Goal: Navigation & Orientation: Go to known website

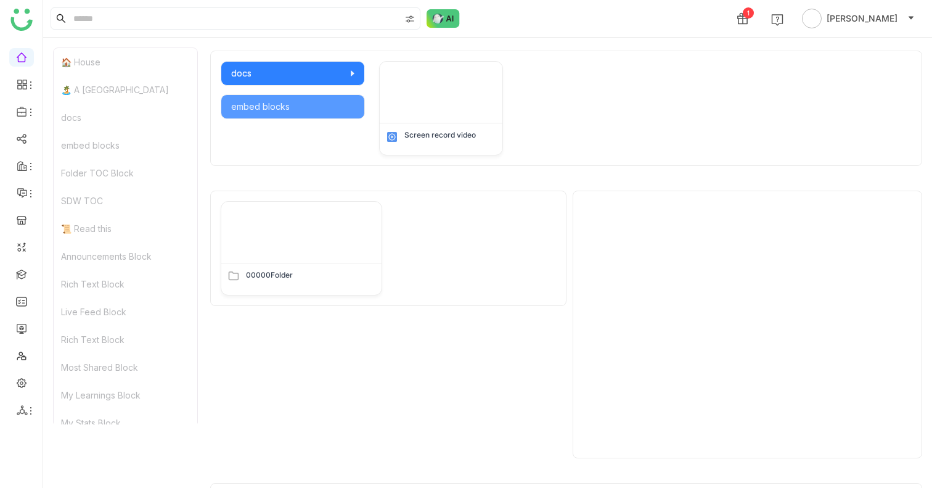
scroll to position [709, 0]
